Goal: Transaction & Acquisition: Purchase product/service

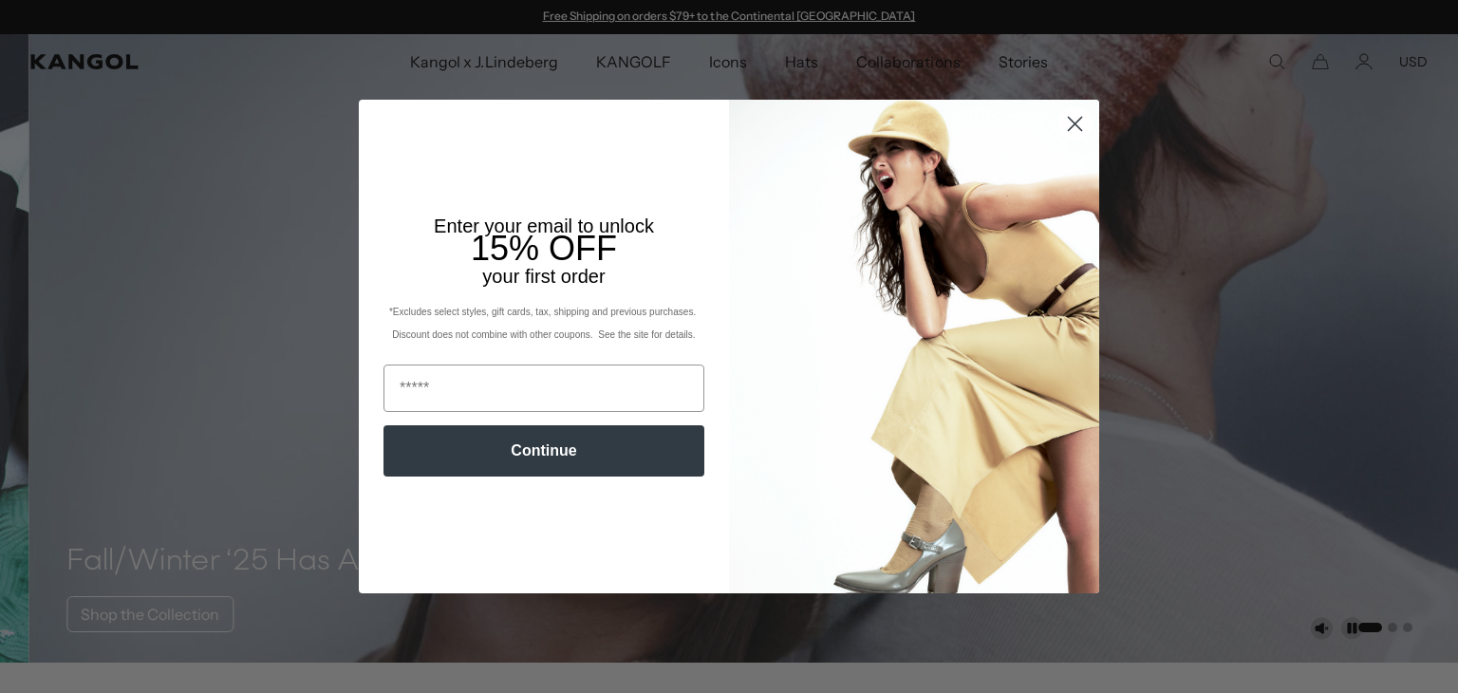
click at [1068, 113] on circle "Close dialog" at bounding box center [1074, 123] width 31 height 31
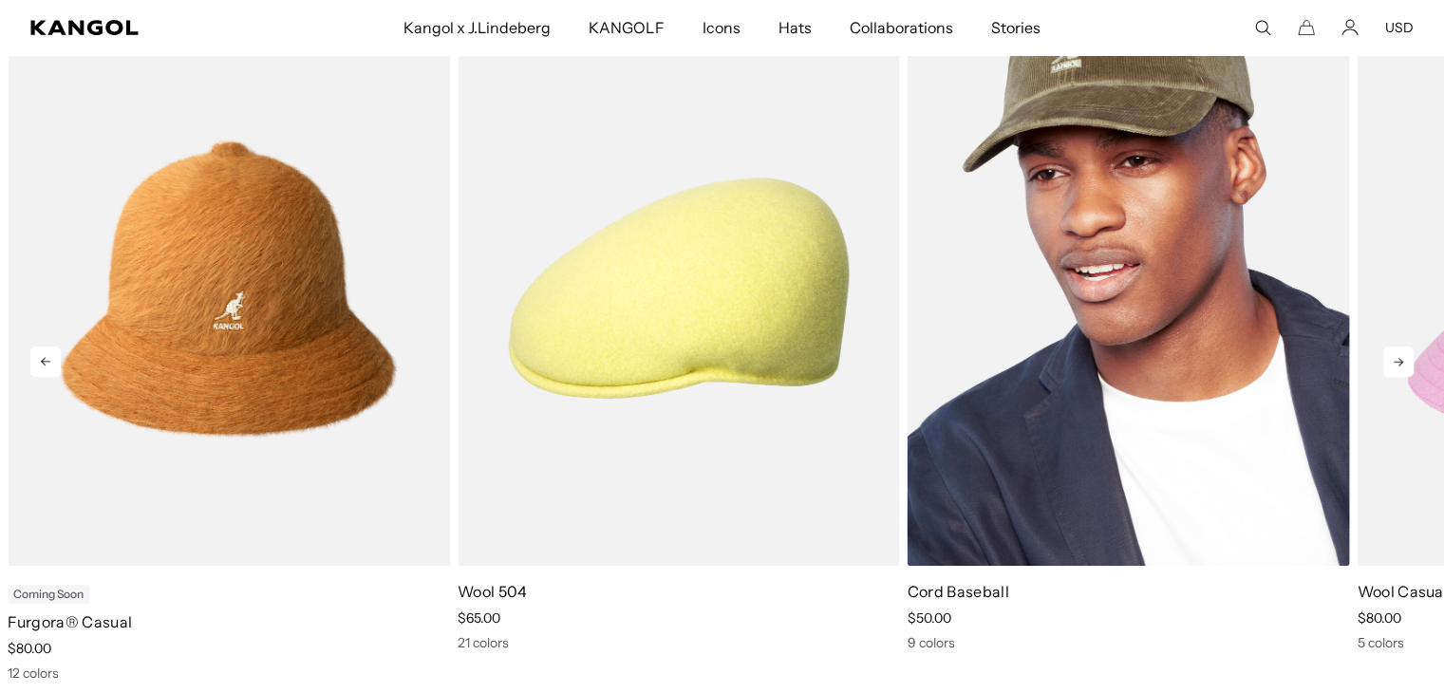
scroll to position [0, 391]
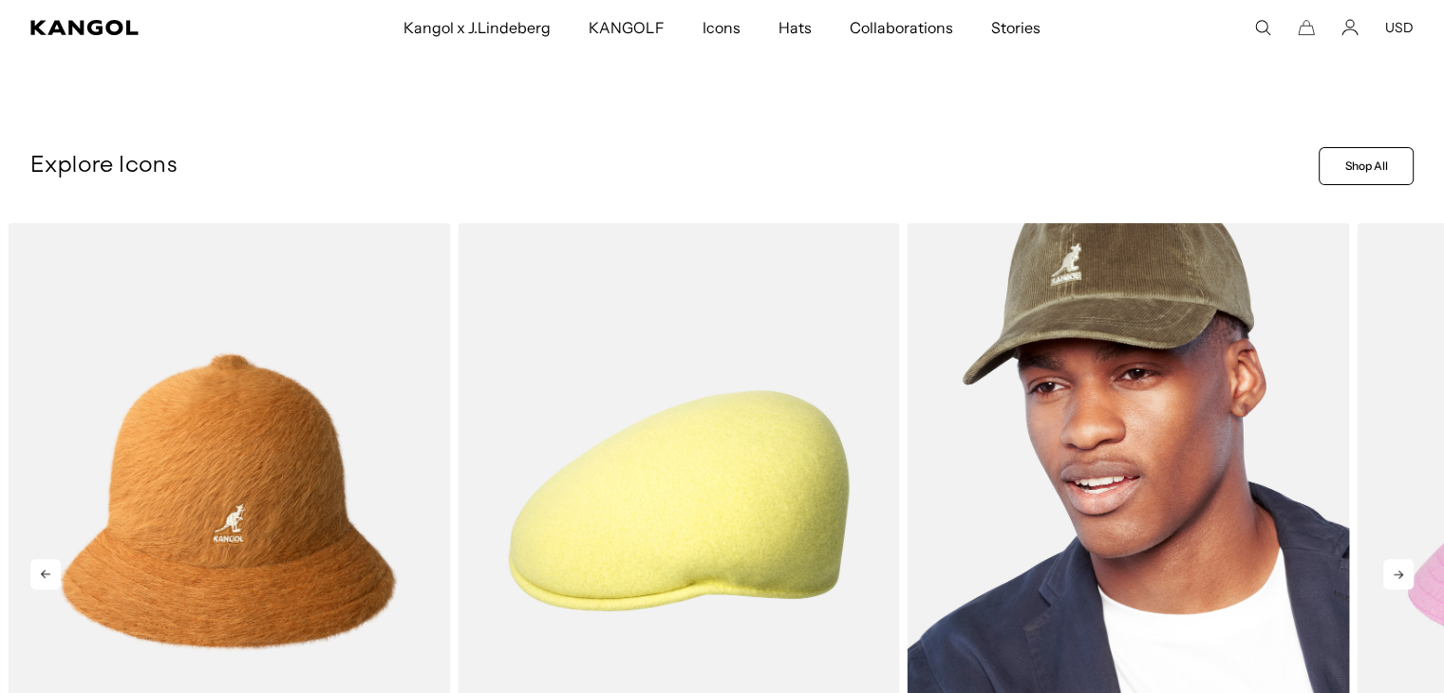
scroll to position [949, 0]
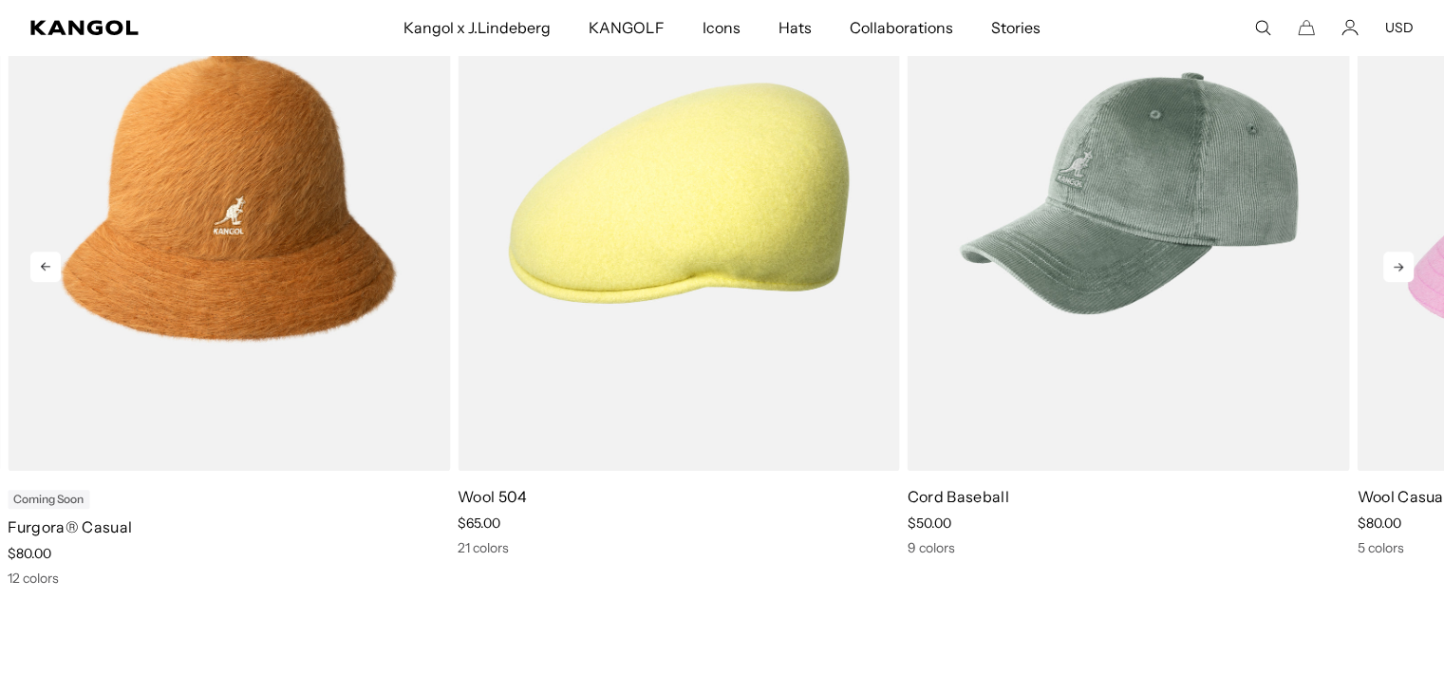
click at [1396, 269] on icon at bounding box center [1398, 267] width 30 height 30
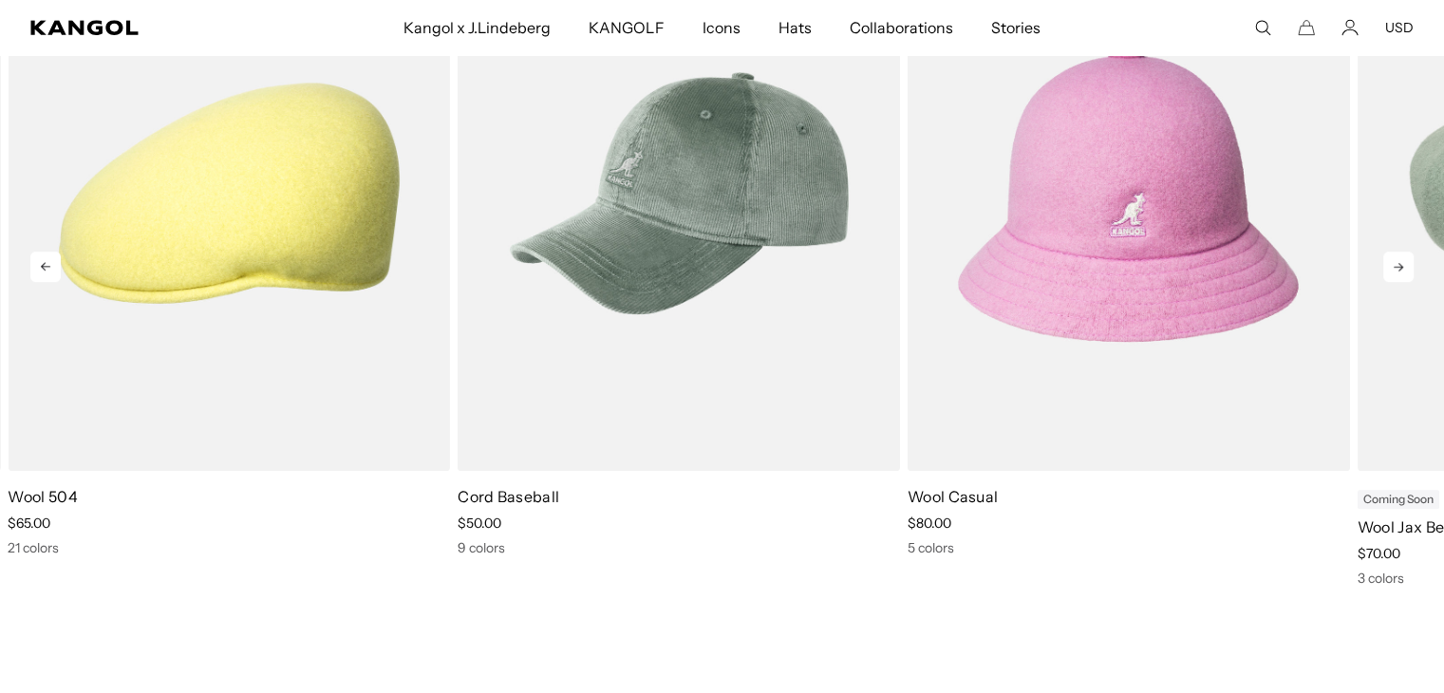
scroll to position [0, 391]
click at [1396, 267] on icon at bounding box center [1398, 267] width 9 height 9
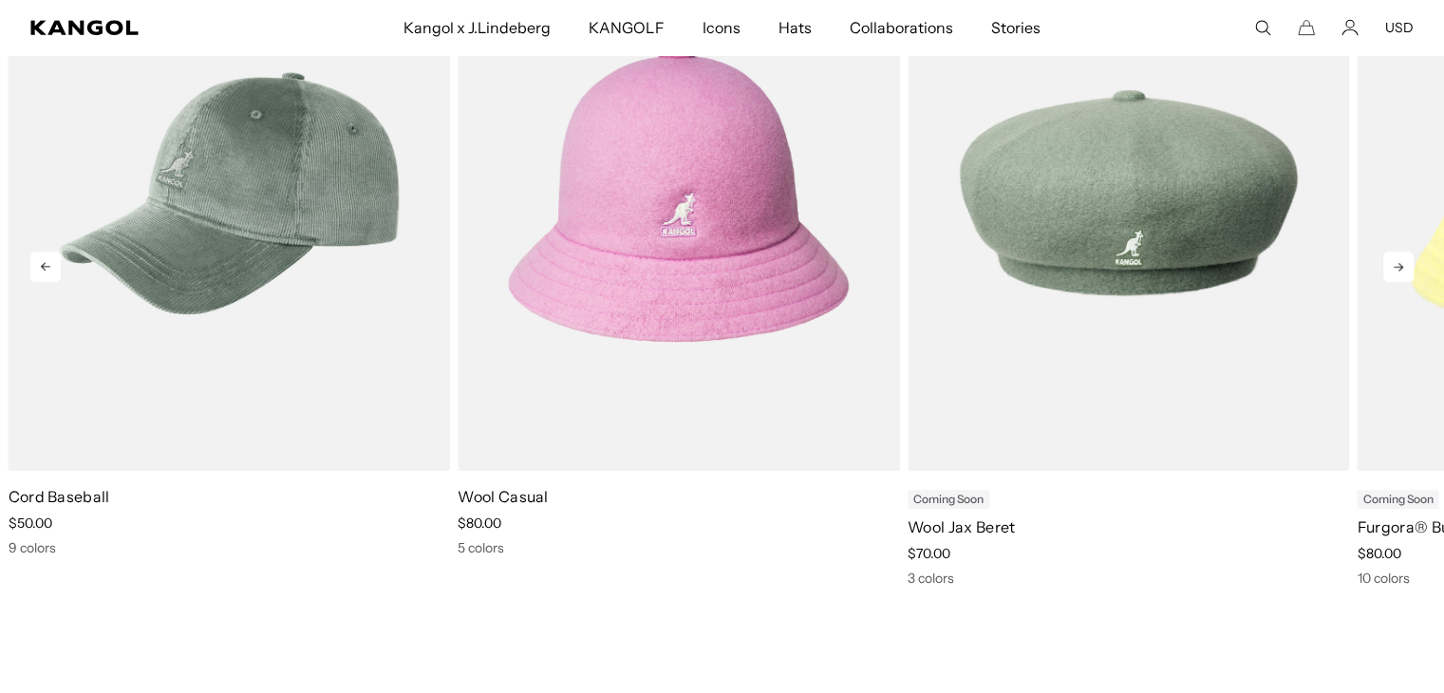
click at [1396, 267] on icon at bounding box center [1398, 267] width 9 height 9
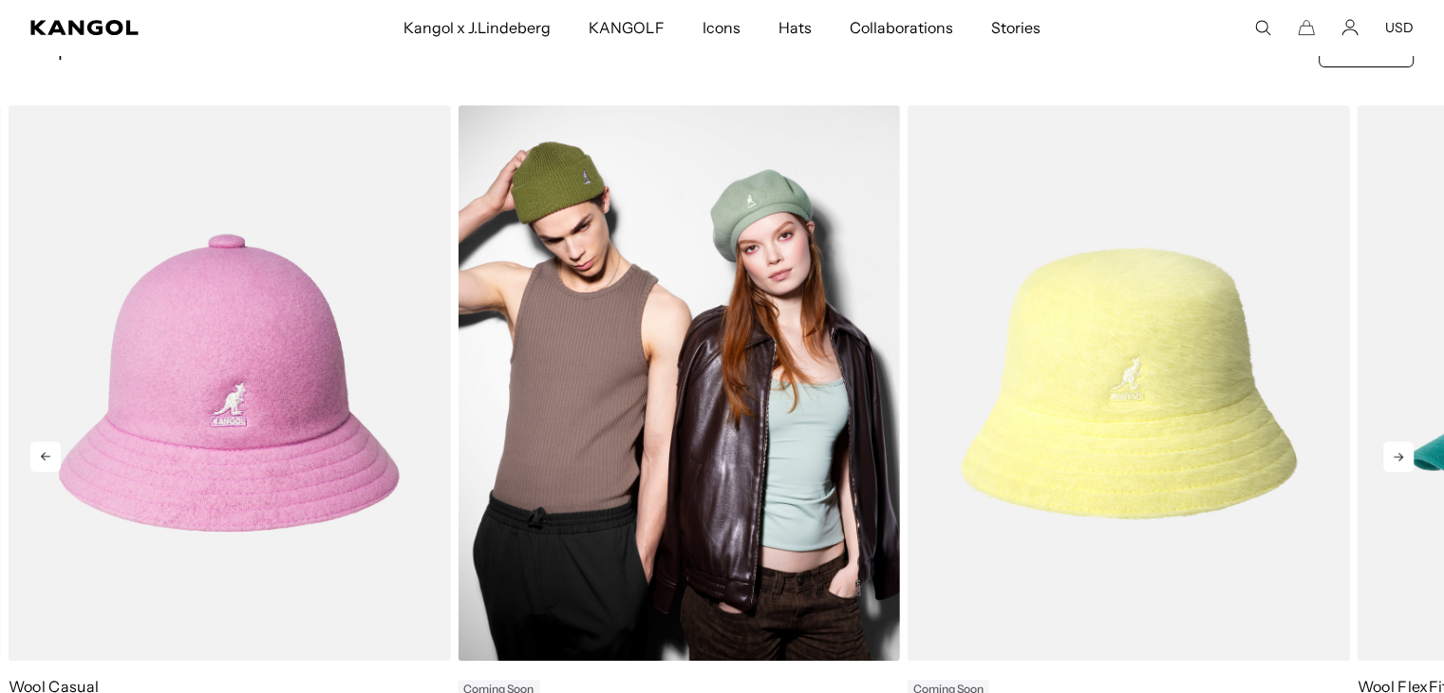
scroll to position [0, 0]
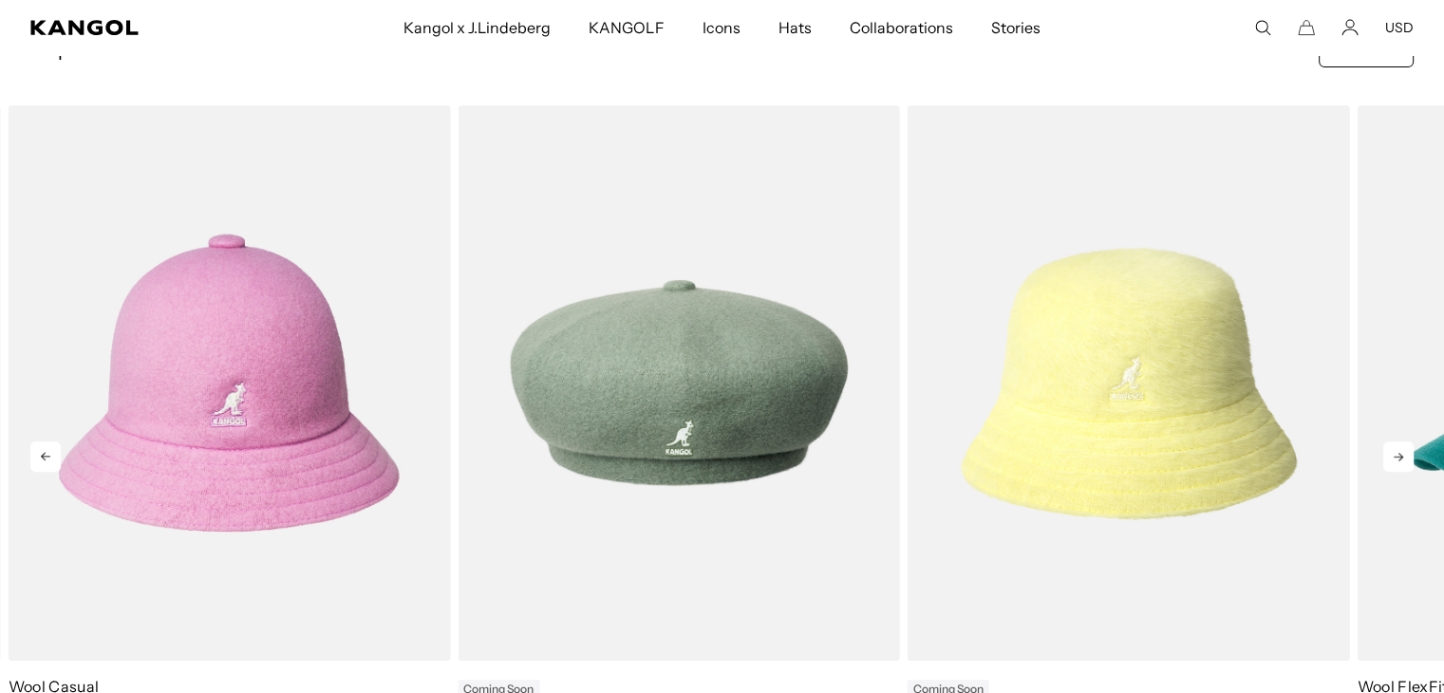
click at [1397, 445] on icon at bounding box center [1398, 456] width 30 height 30
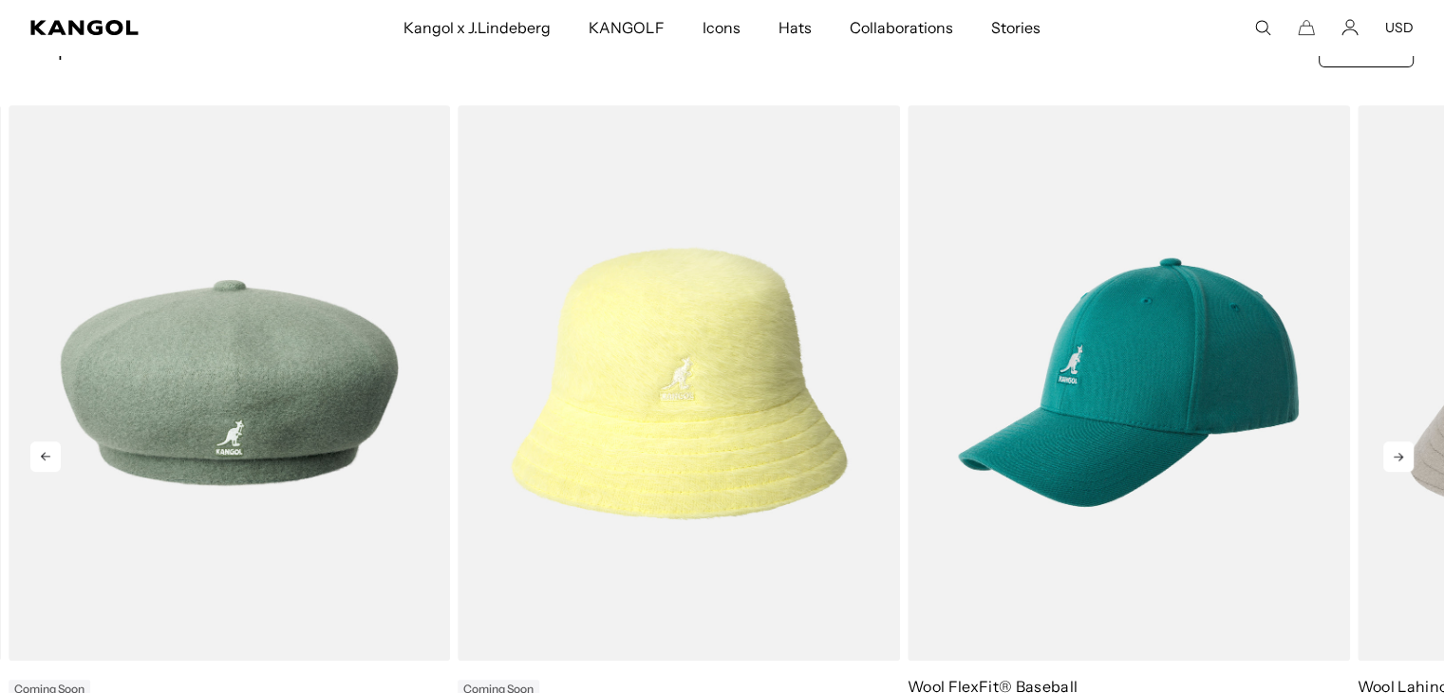
click at [1396, 447] on icon at bounding box center [1398, 456] width 30 height 30
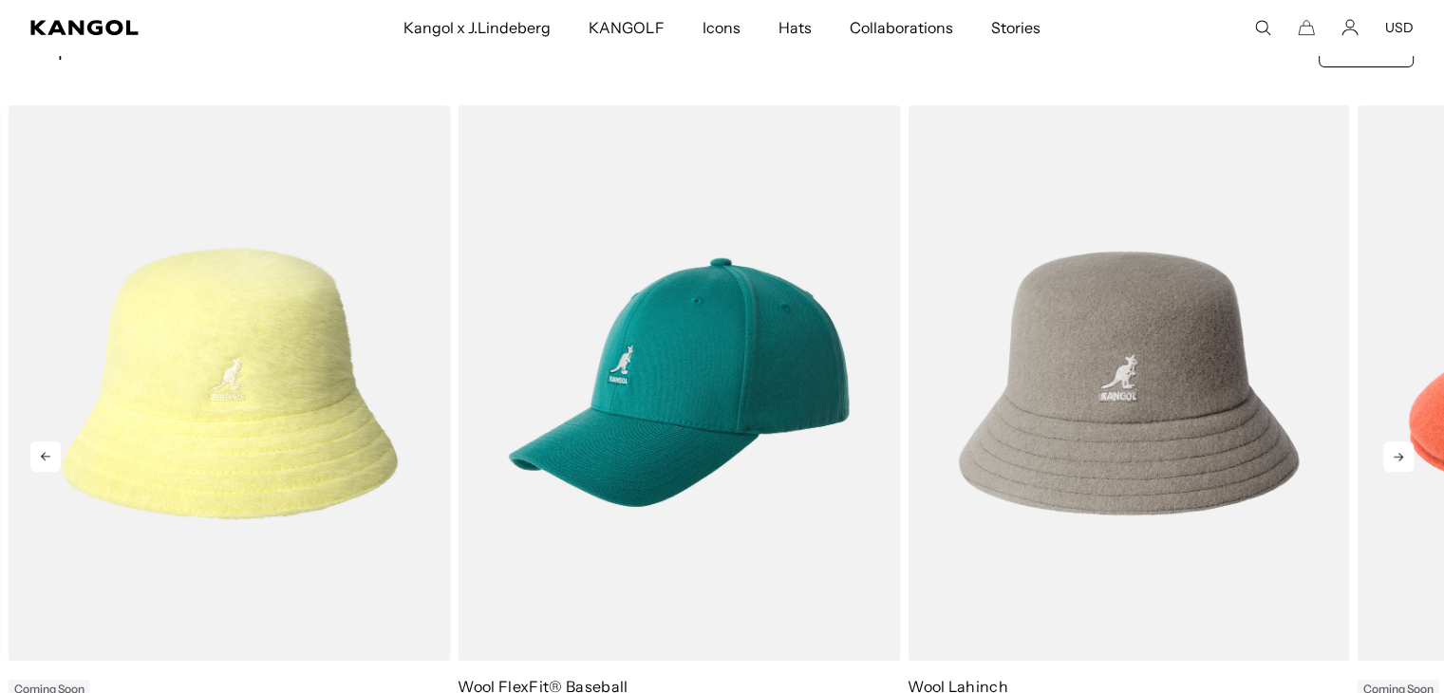
scroll to position [0, 391]
click at [1396, 447] on icon at bounding box center [1398, 456] width 30 height 30
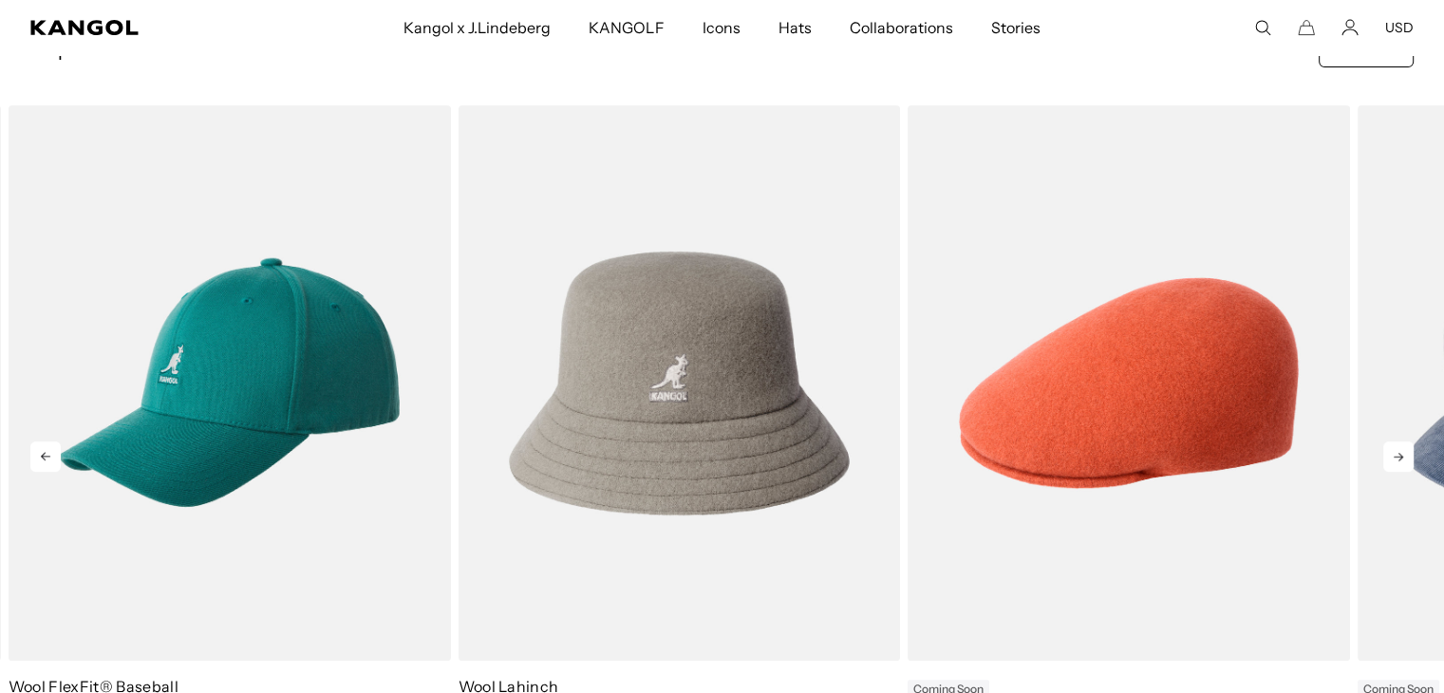
click at [1396, 447] on icon at bounding box center [1398, 456] width 30 height 30
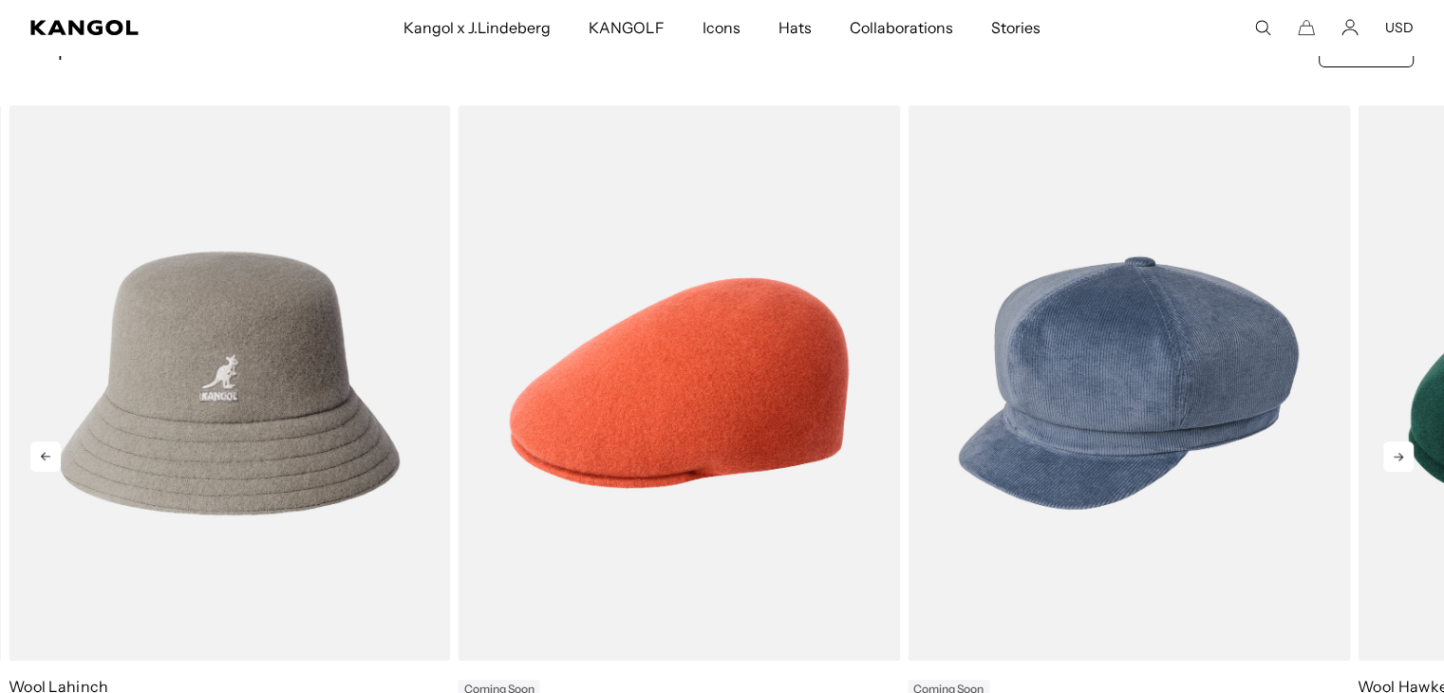
click at [1396, 448] on icon at bounding box center [1398, 456] width 30 height 30
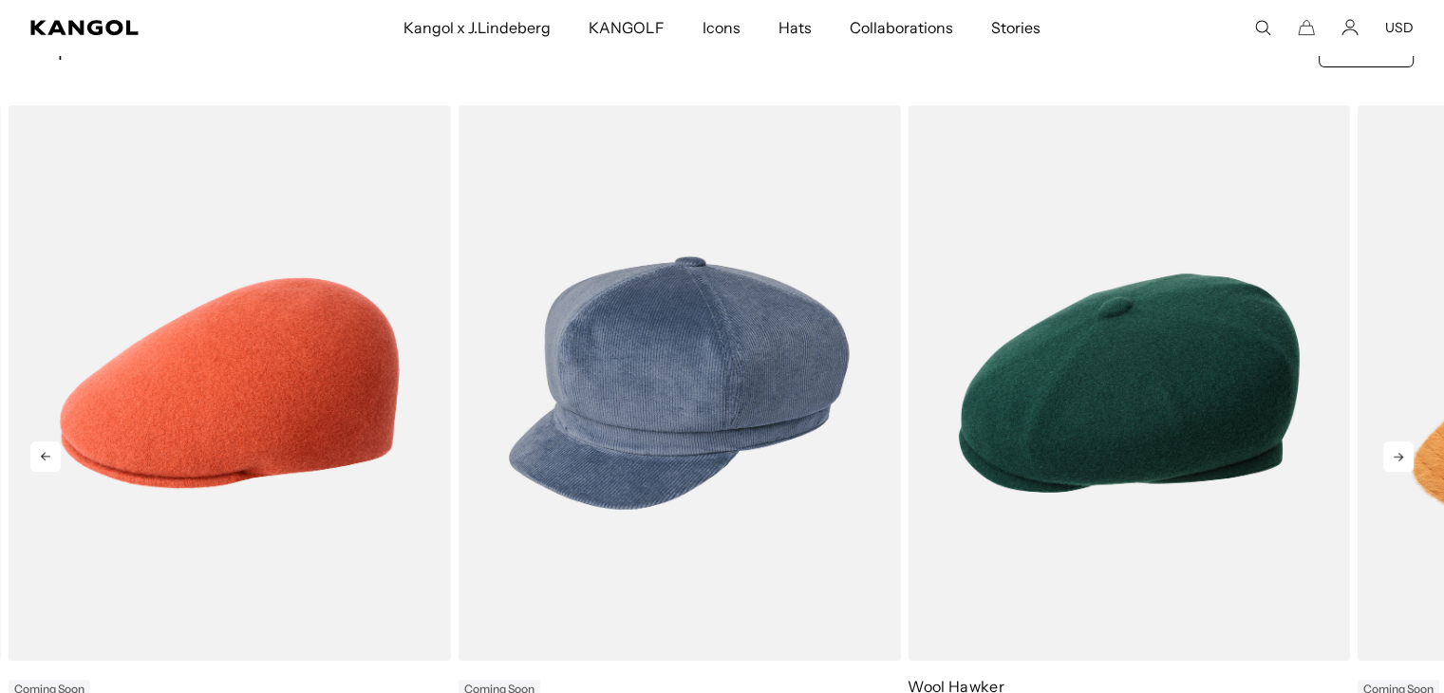
click at [1396, 448] on icon at bounding box center [1398, 456] width 30 height 30
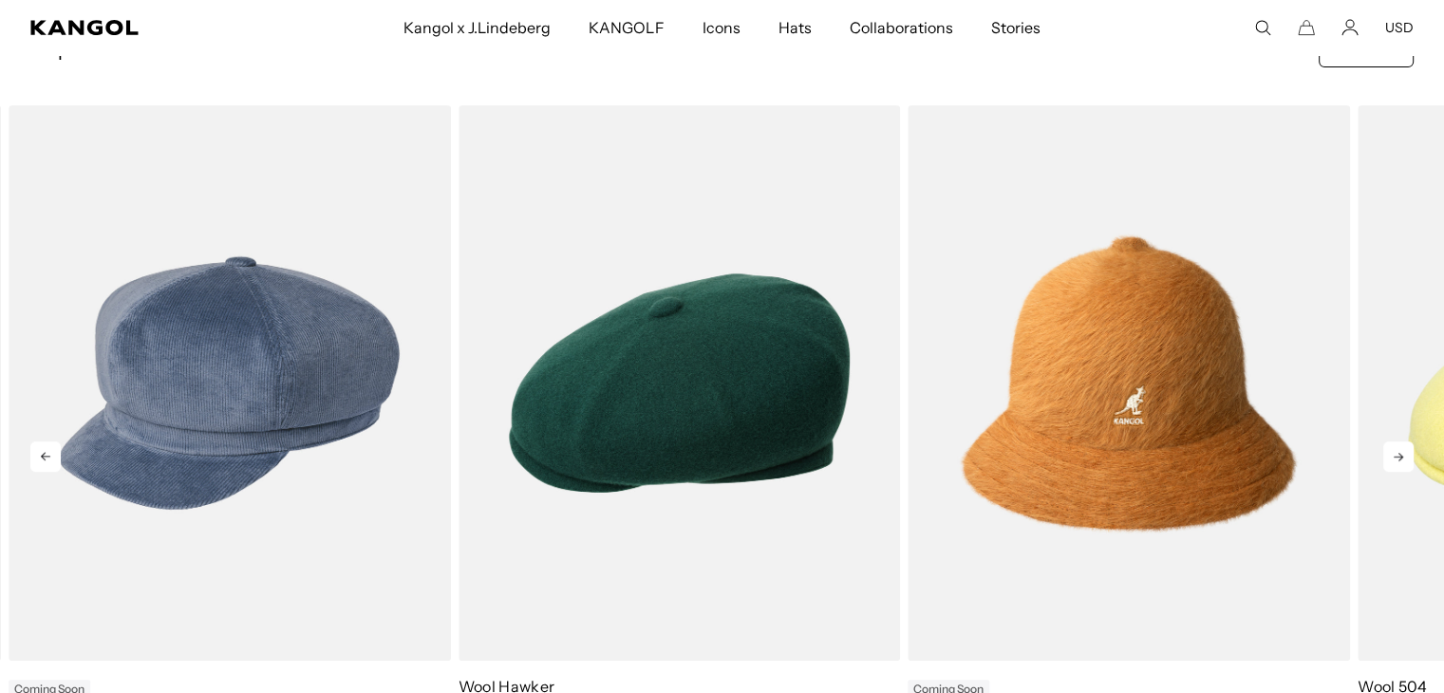
click at [1396, 448] on icon at bounding box center [1398, 456] width 30 height 30
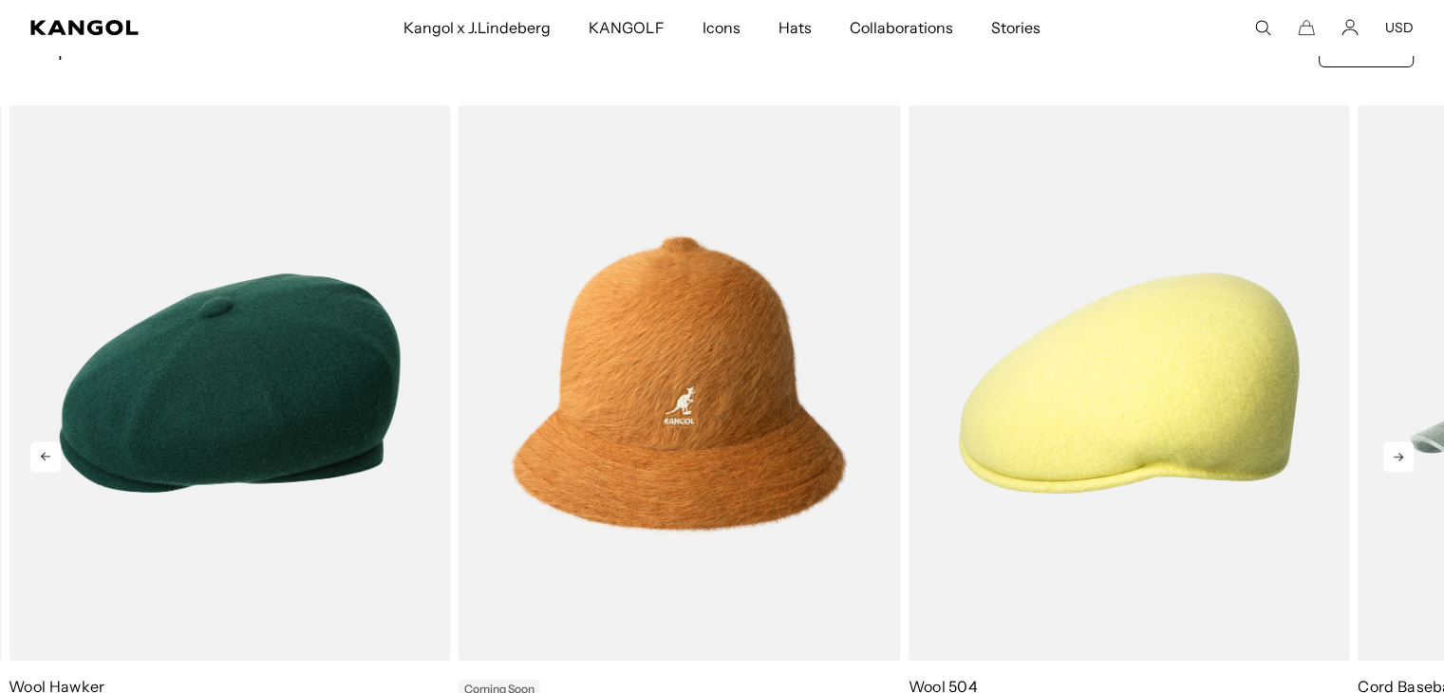
click at [1396, 448] on icon at bounding box center [1398, 456] width 30 height 30
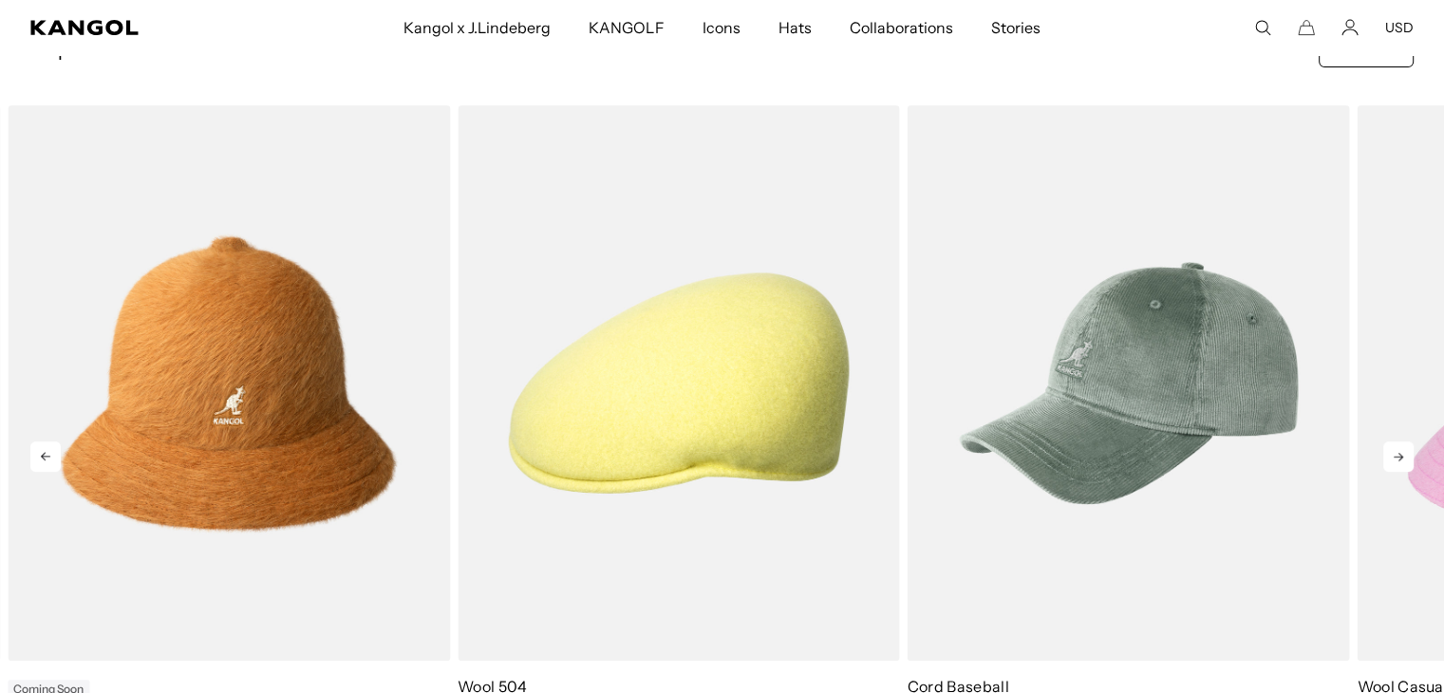
click at [1396, 448] on icon at bounding box center [1398, 456] width 30 height 30
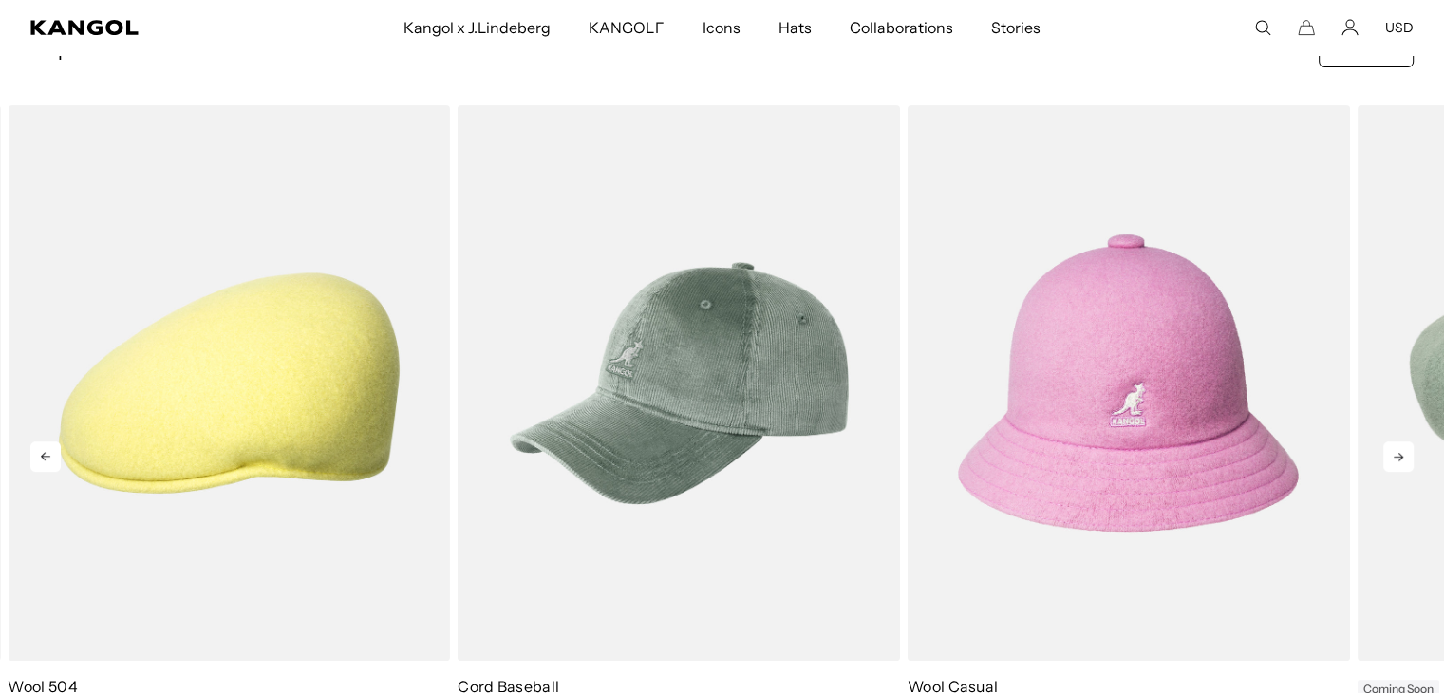
click at [1396, 448] on icon at bounding box center [1398, 456] width 30 height 30
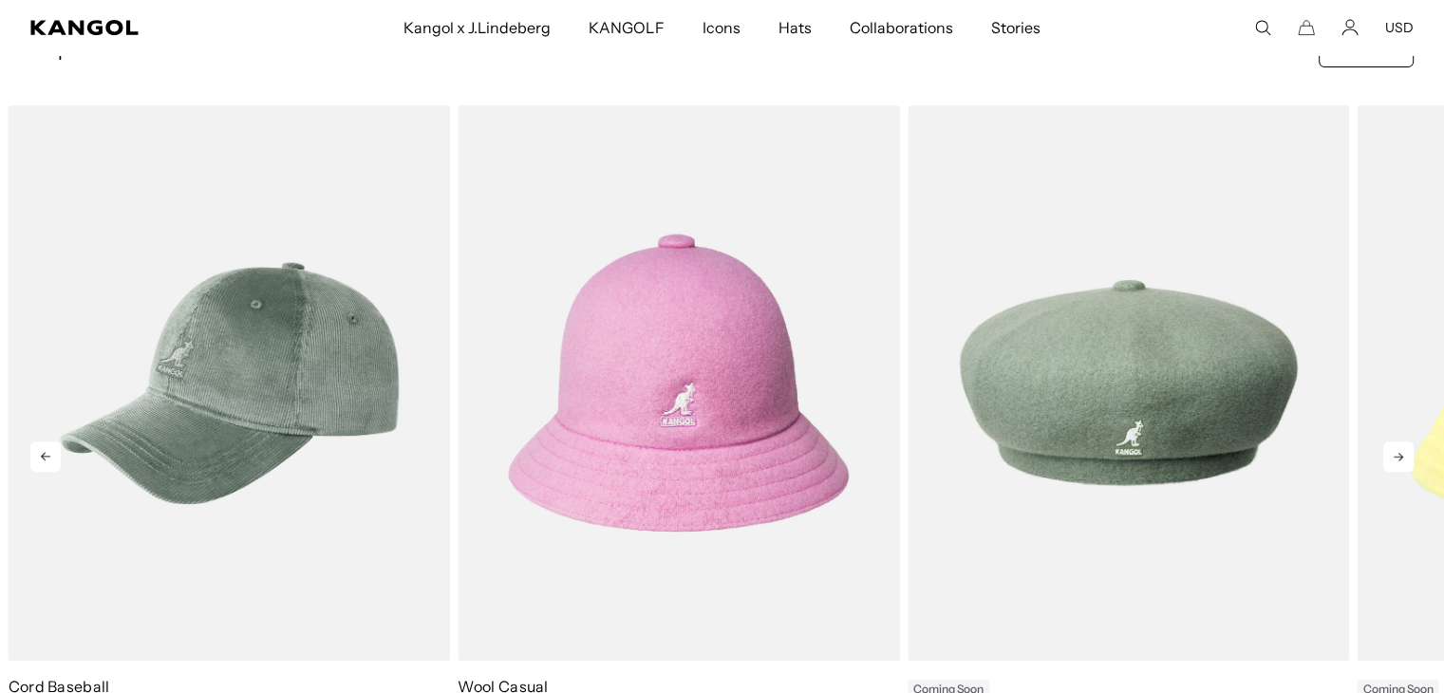
click at [1396, 448] on icon at bounding box center [1398, 456] width 30 height 30
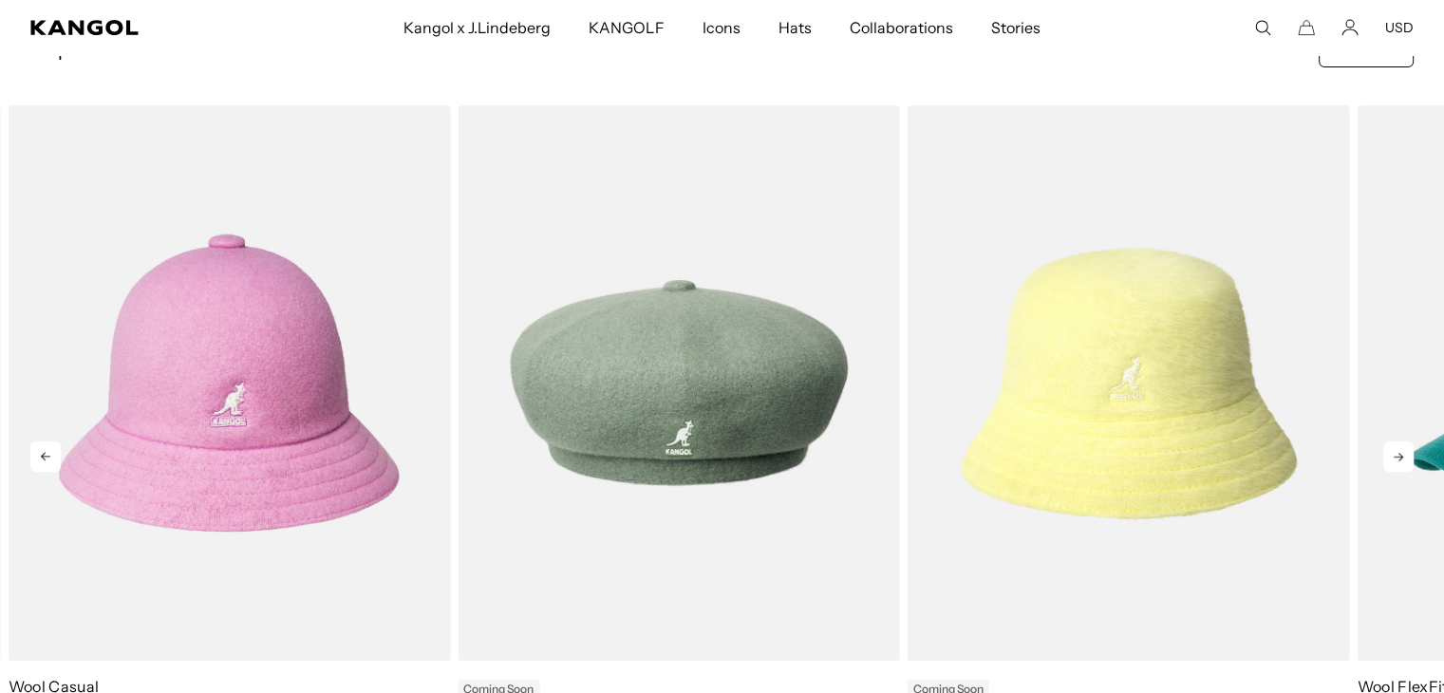
click at [1396, 448] on icon at bounding box center [1398, 456] width 30 height 30
